Goal: Find contact information: Find contact information

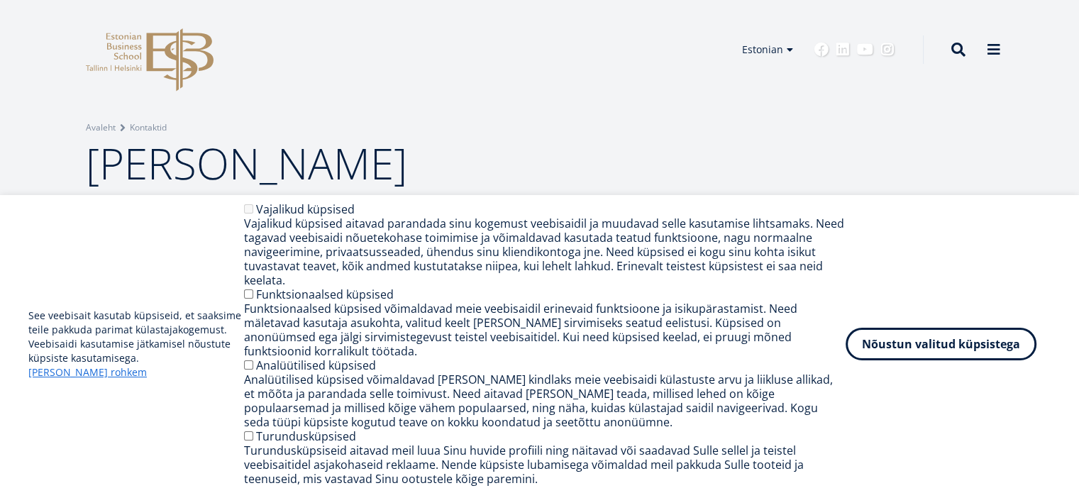
drag, startPoint x: 0, startPoint y: 258, endPoint x: 71, endPoint y: 234, distance: 74.9
click at [0, 258] on div "See veebisait kasutab küpsiseid, et saaksime teile pakkuda parimat külastajakog…" at bounding box center [539, 344] width 1079 height 298
click at [901, 351] on button "Nõustun valitud küpsistega" at bounding box center [941, 341] width 191 height 33
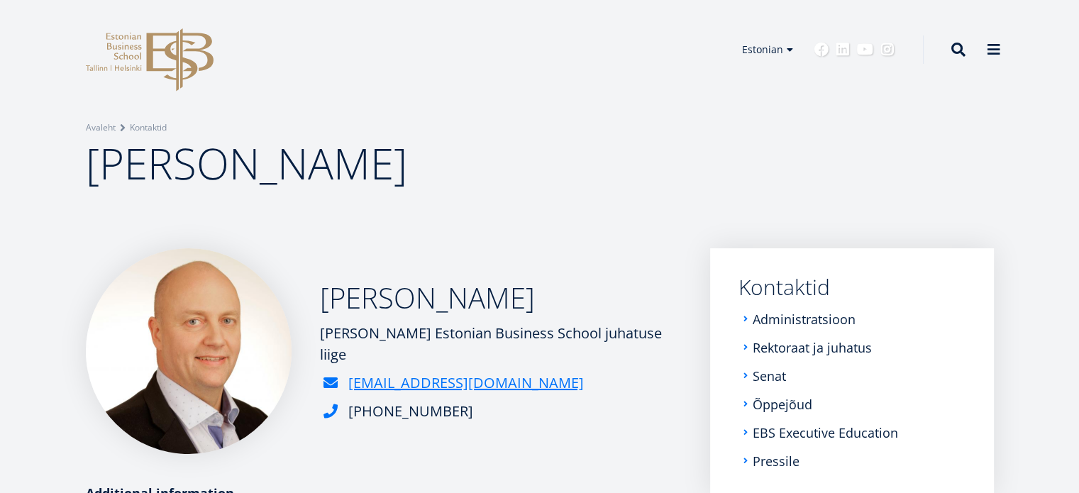
scroll to position [71, 0]
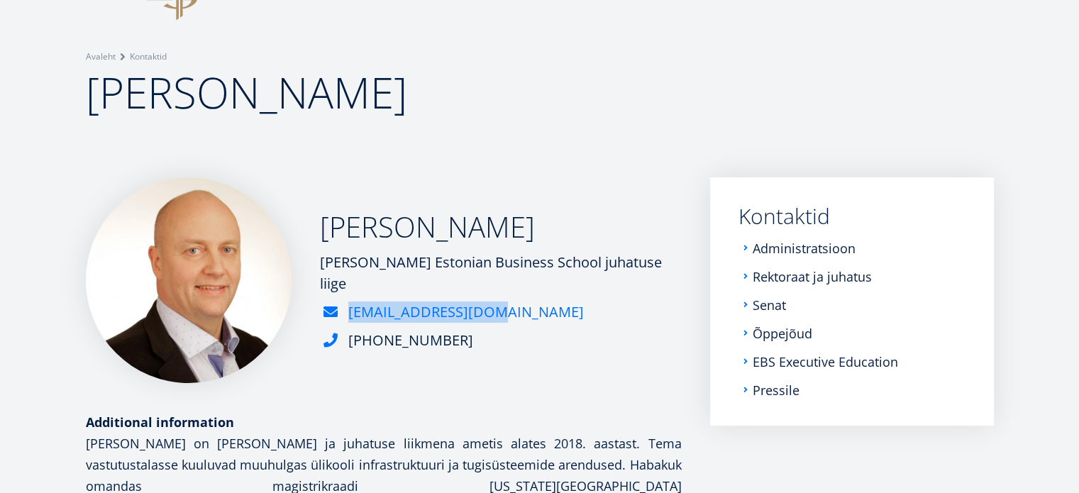
copy link "[EMAIL_ADDRESS][DOMAIN_NAME]"
drag, startPoint x: 505, startPoint y: 300, endPoint x: 492, endPoint y: 307, distance: 14.6
click at [492, 307] on div "[EMAIL_ADDRESS][DOMAIN_NAME]" at bounding box center [501, 311] width 362 height 21
drag, startPoint x: 423, startPoint y: 328, endPoint x: 441, endPoint y: 326, distance: 18.0
click at [441, 330] on div "[PHONE_NUMBER]" at bounding box center [501, 340] width 362 height 21
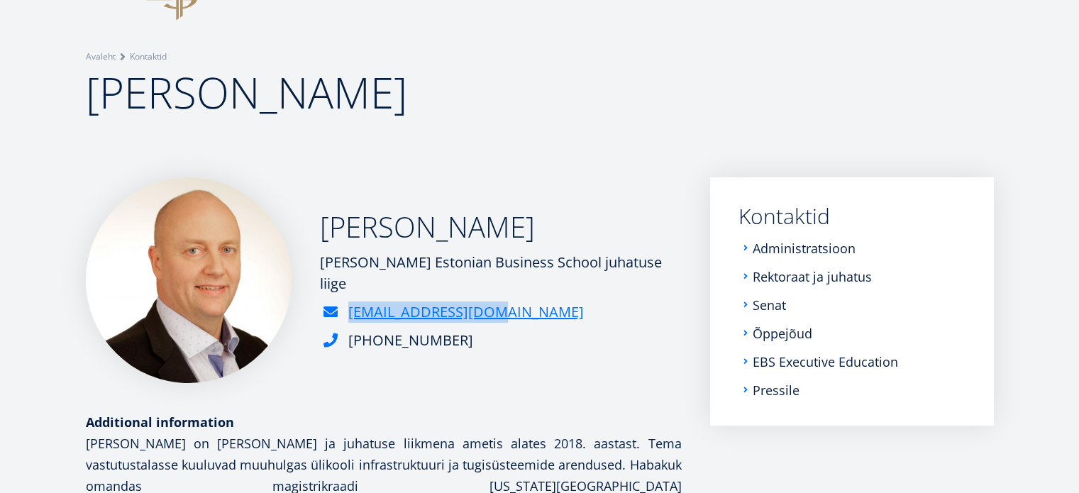
copy div "[PHONE_NUMBER]"
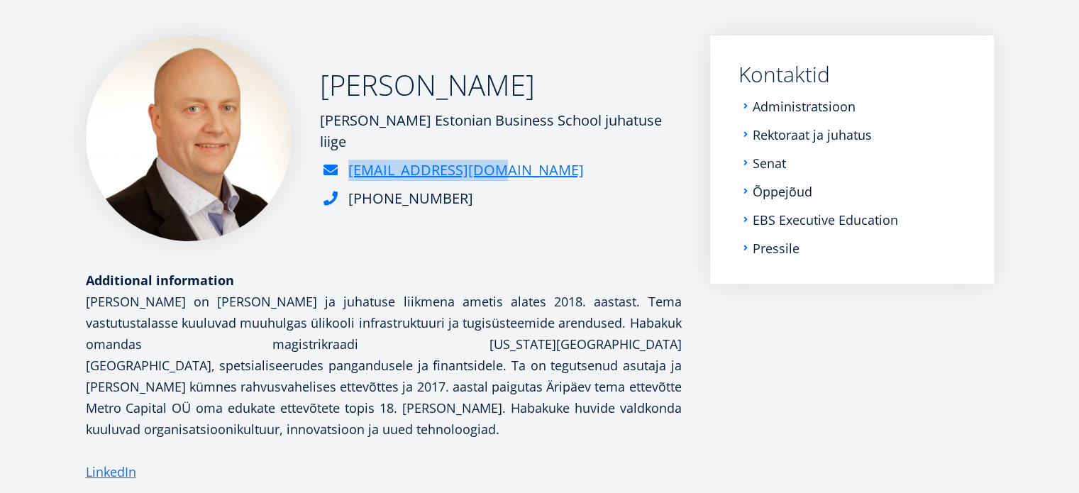
scroll to position [284, 0]
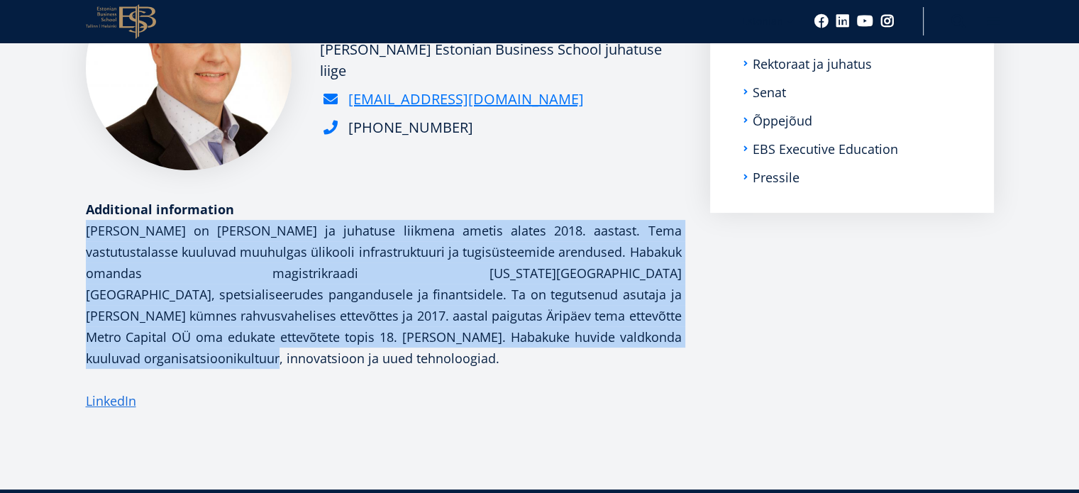
drag, startPoint x: 87, startPoint y: 231, endPoint x: 191, endPoint y: 366, distance: 171.0
click at [191, 366] on p "[PERSON_NAME] on [PERSON_NAME] ja juhatuse liikmena ametis alates 2018. aastast…" at bounding box center [384, 294] width 596 height 149
copy p "[PERSON_NAME] on [PERSON_NAME] ja juhatuse liikmena ametis alates 2018. aastast…"
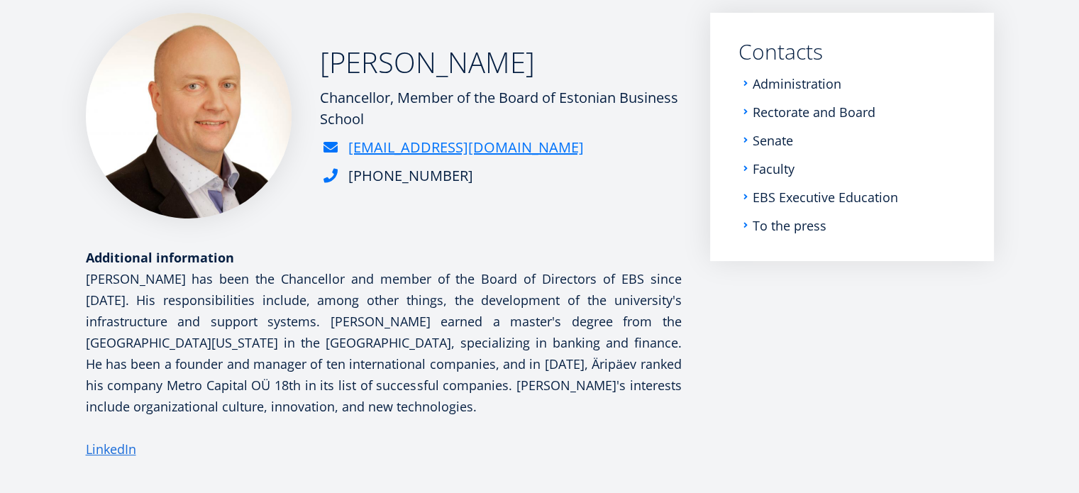
scroll to position [241, 0]
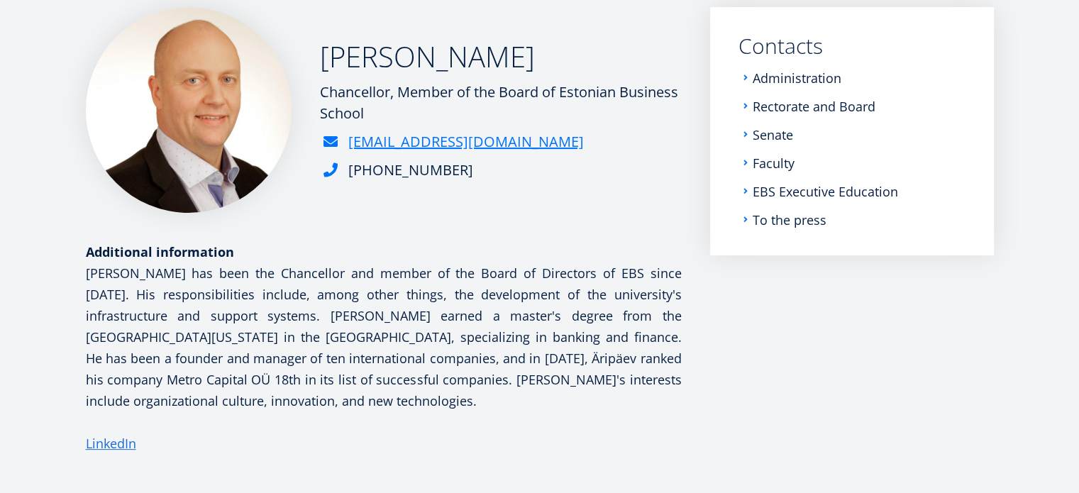
drag, startPoint x: 323, startPoint y: 88, endPoint x: 388, endPoint y: 113, distance: 69.8
click at [388, 113] on div "Chancellor, Member of the Board of Estonian Business School" at bounding box center [501, 103] width 362 height 43
copy font "Chancellor, Member of the Board of Estonian Business School"
click at [352, 101] on font "Chancellor, Member of the Board of Estonian Business School" at bounding box center [499, 102] width 358 height 40
drag, startPoint x: 400, startPoint y: 90, endPoint x: 411, endPoint y: 110, distance: 22.9
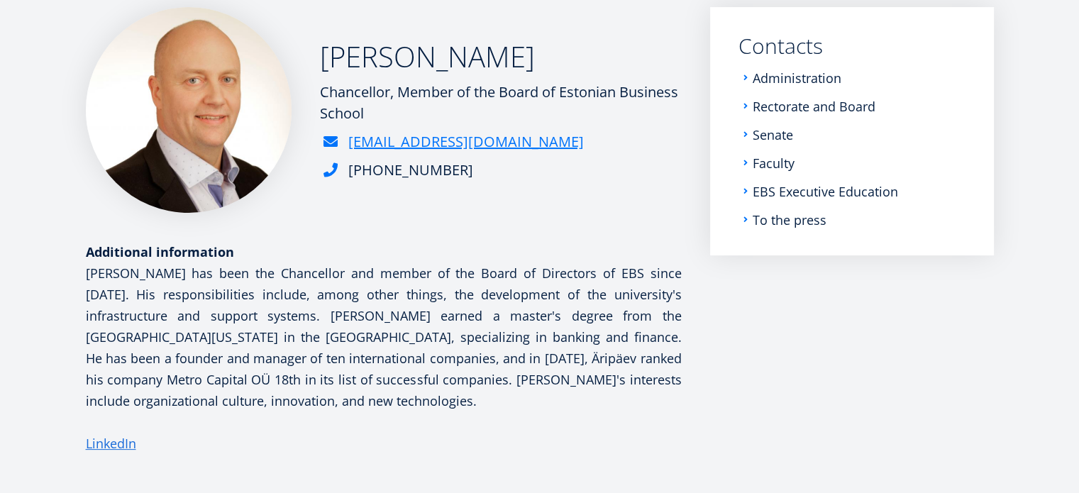
click at [411, 110] on div "Chancellor, Member of the Board of Estonian Business School" at bounding box center [501, 103] width 362 height 43
copy font "Member of the Board of Estonian Business School"
